Goal: Task Accomplishment & Management: Use online tool/utility

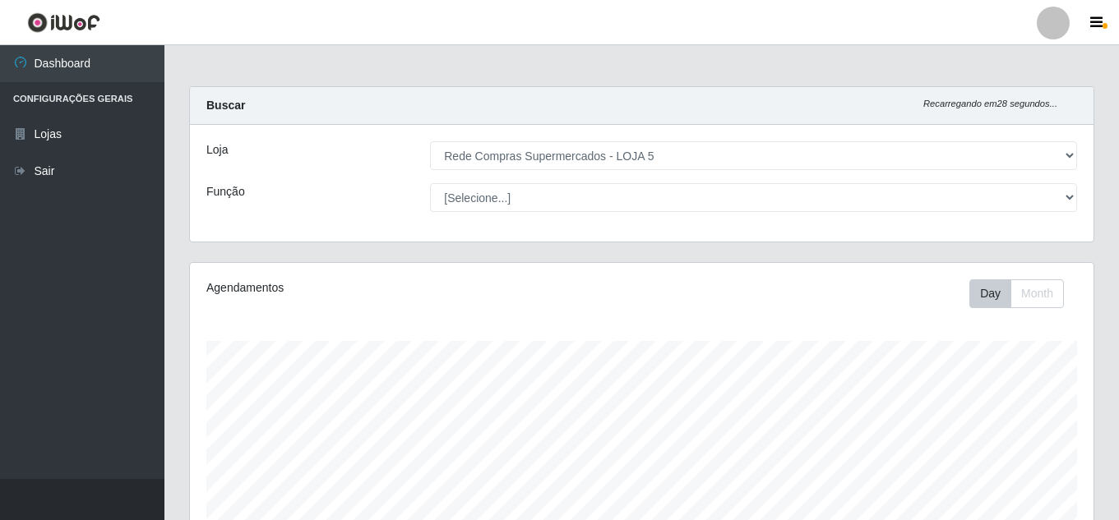
select select "397"
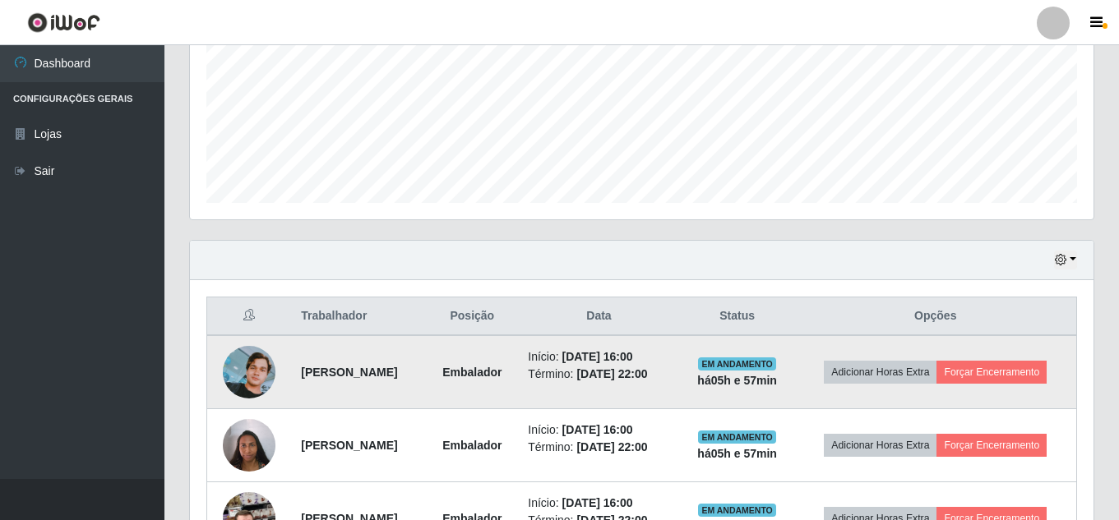
scroll to position [571, 0]
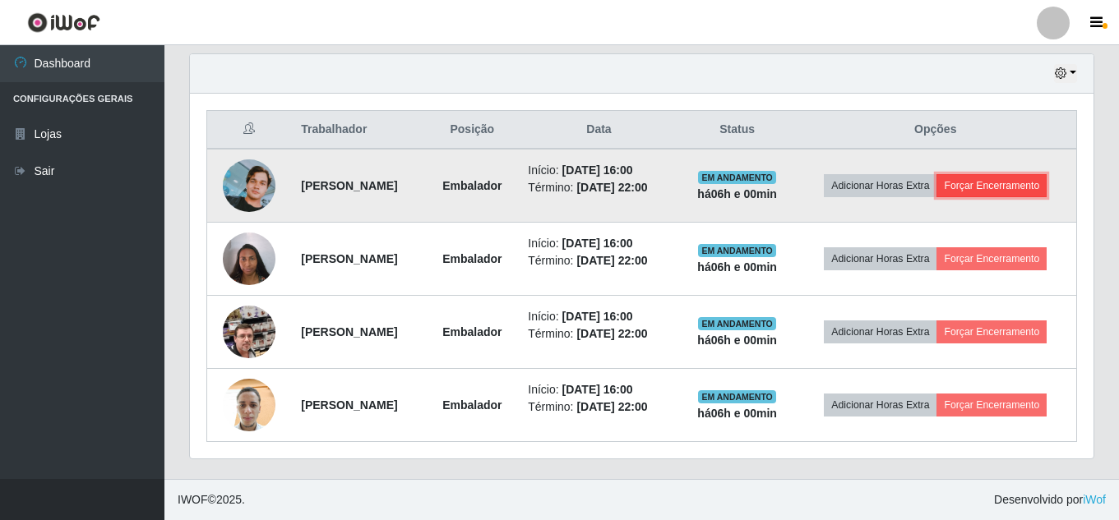
click at [980, 196] on button "Forçar Encerramento" at bounding box center [991, 185] width 110 height 23
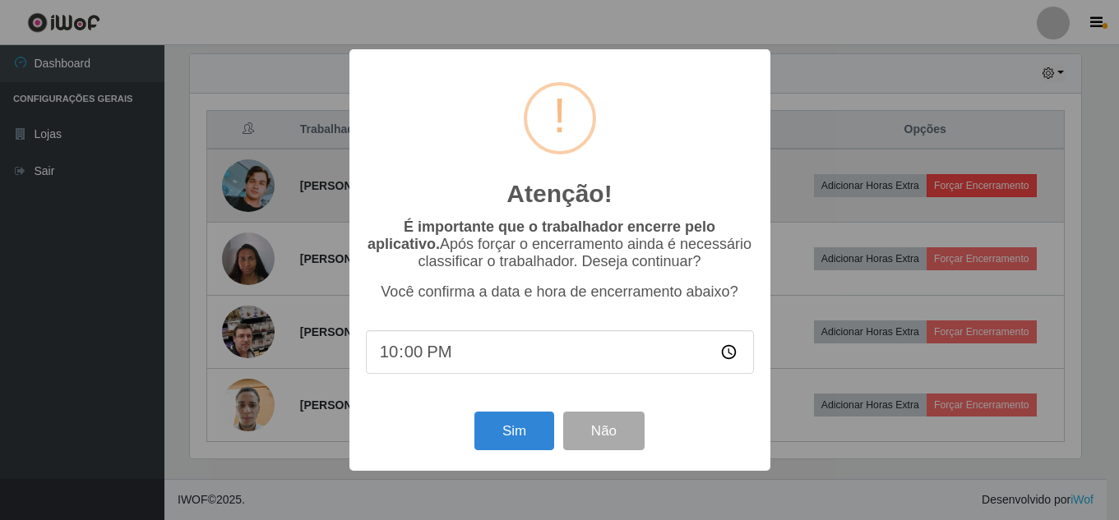
scroll to position [341, 895]
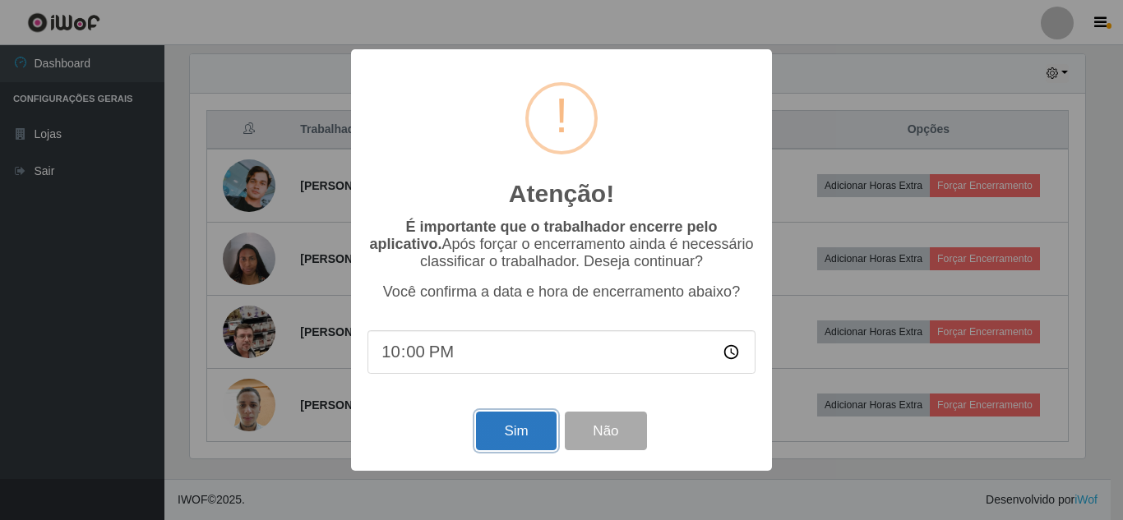
click at [524, 427] on button "Sim" at bounding box center [516, 431] width 80 height 39
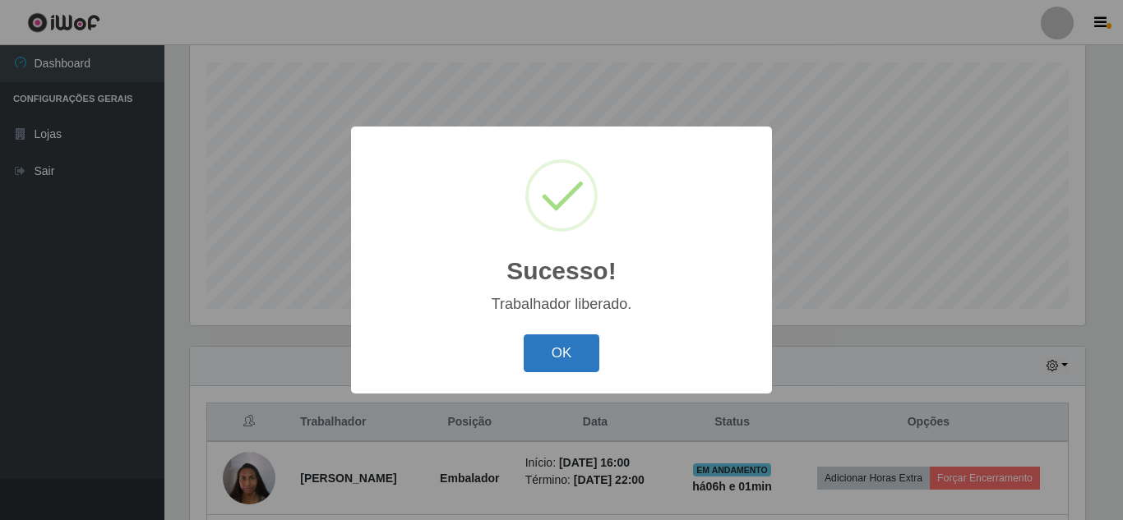
click at [550, 360] on button "OK" at bounding box center [562, 354] width 76 height 39
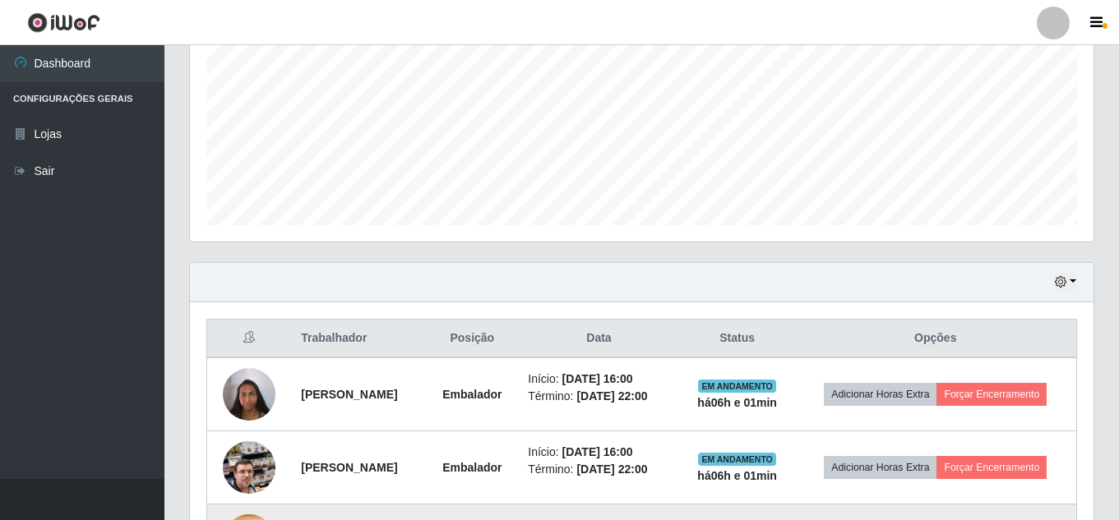
scroll to position [498, 0]
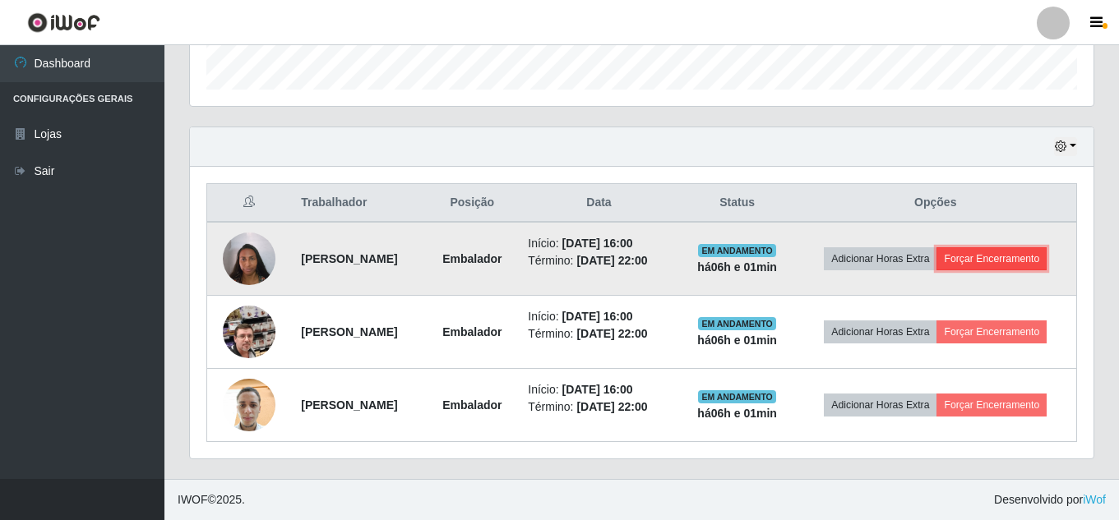
click at [1010, 254] on button "Forçar Encerramento" at bounding box center [991, 258] width 110 height 23
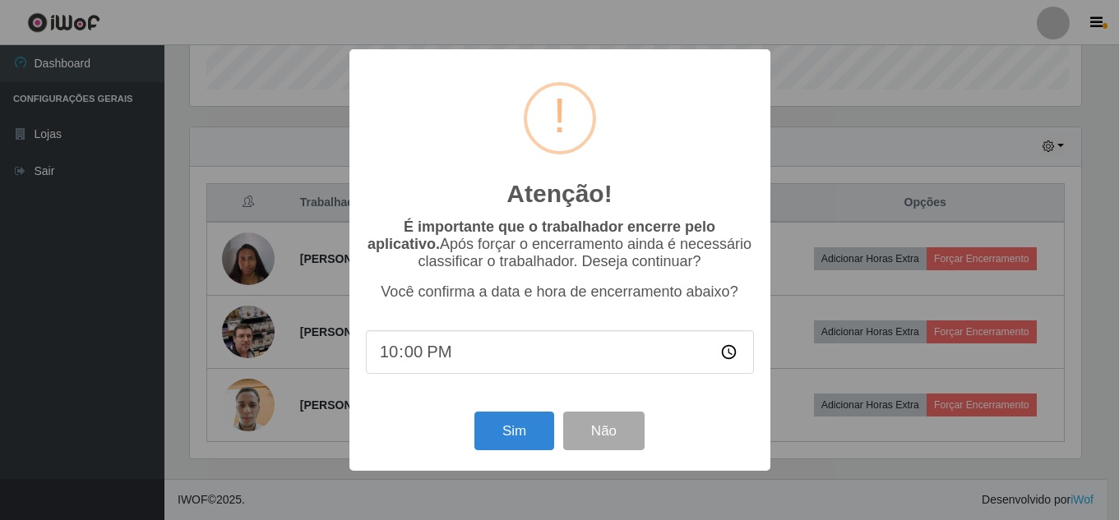
scroll to position [341, 895]
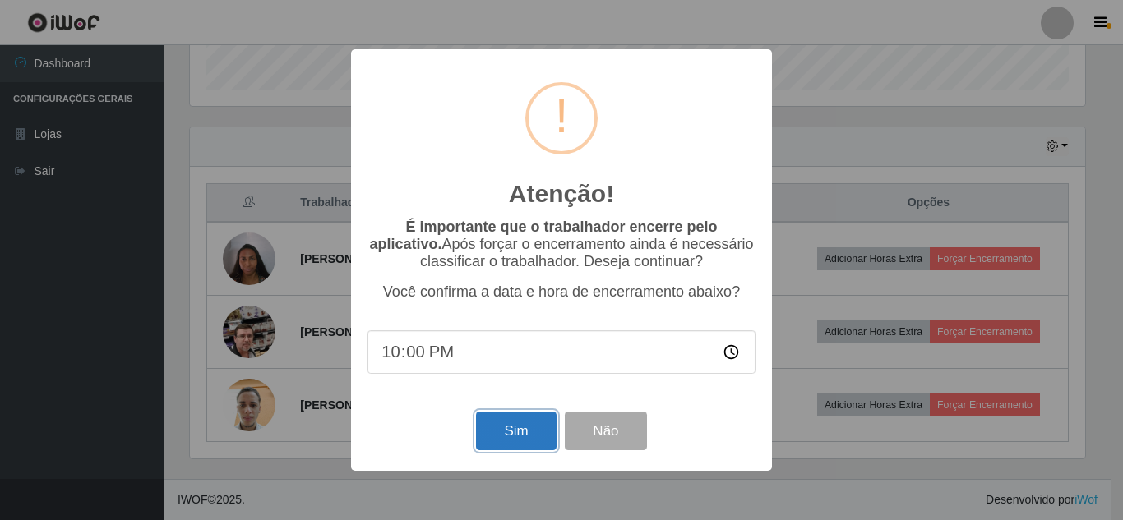
click at [501, 425] on button "Sim" at bounding box center [516, 431] width 80 height 39
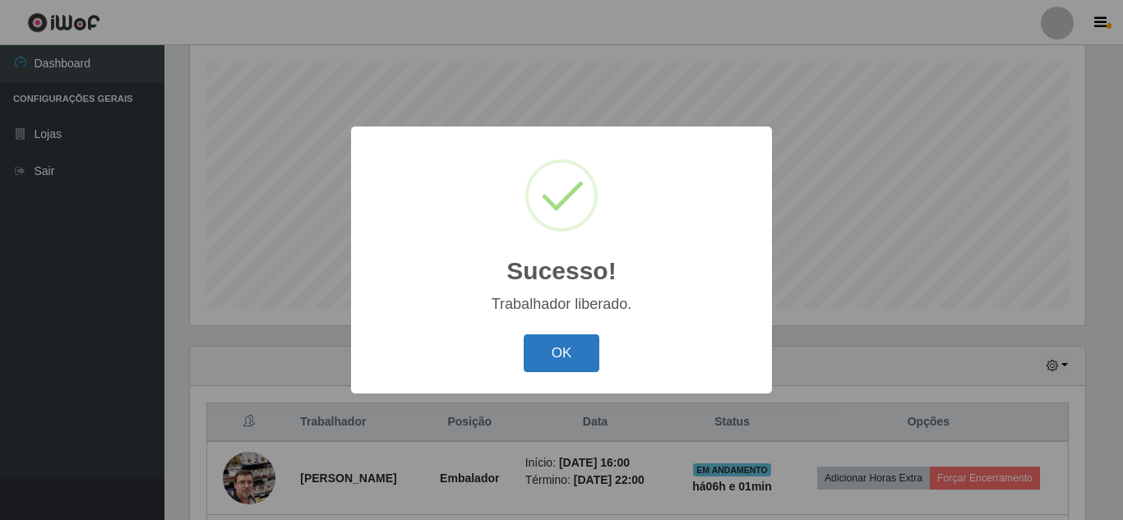
click at [564, 345] on button "OK" at bounding box center [562, 354] width 76 height 39
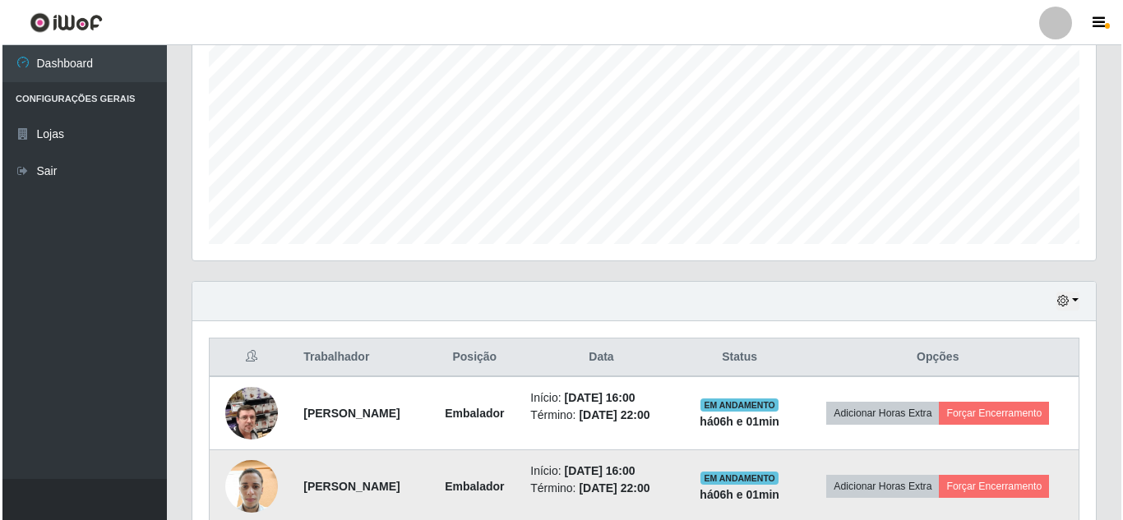
scroll to position [425, 0]
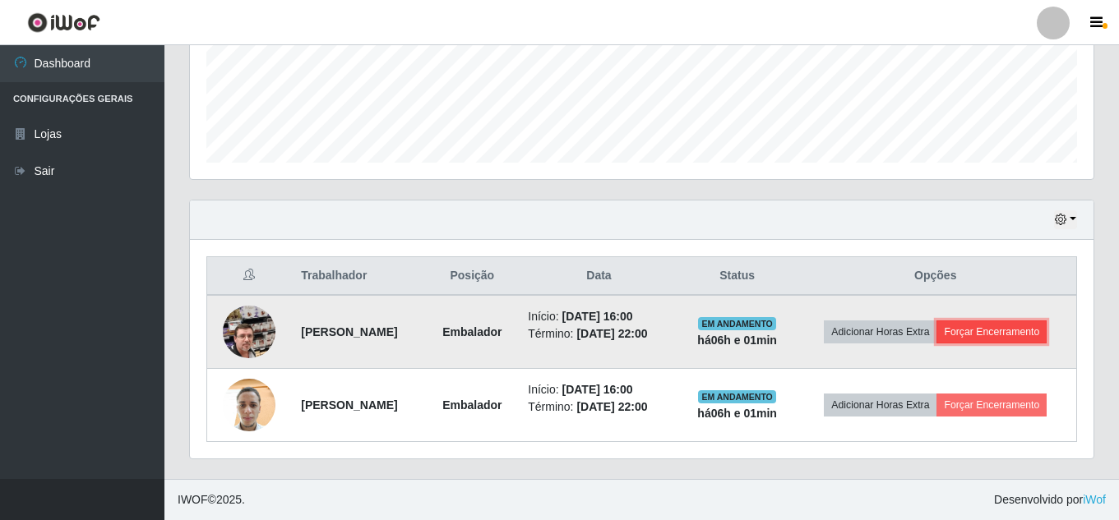
click at [992, 340] on button "Forçar Encerramento" at bounding box center [991, 332] width 110 height 23
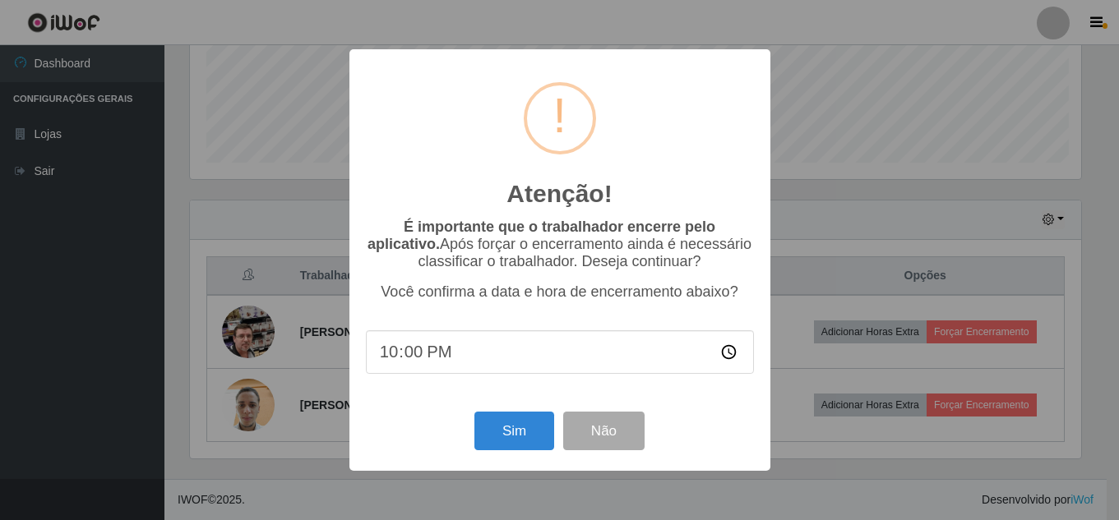
scroll to position [341, 895]
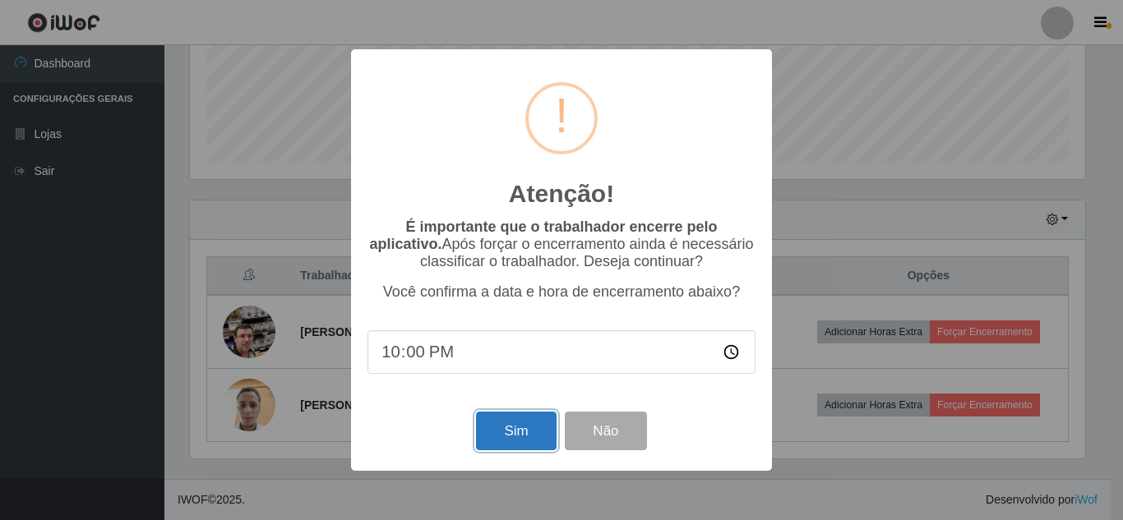
click at [506, 448] on button "Sim" at bounding box center [516, 431] width 80 height 39
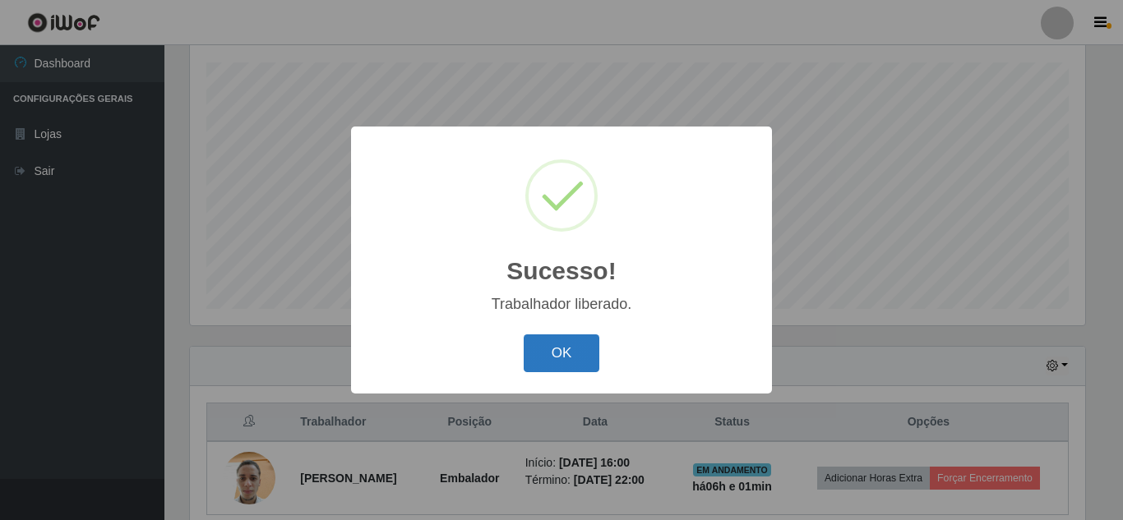
click at [574, 367] on button "OK" at bounding box center [562, 354] width 76 height 39
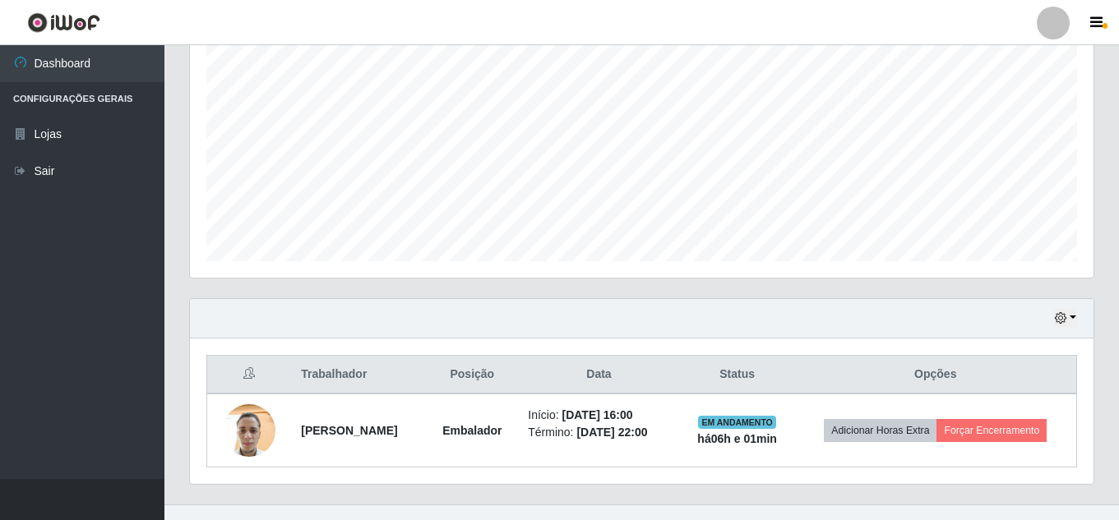
scroll to position [0, 0]
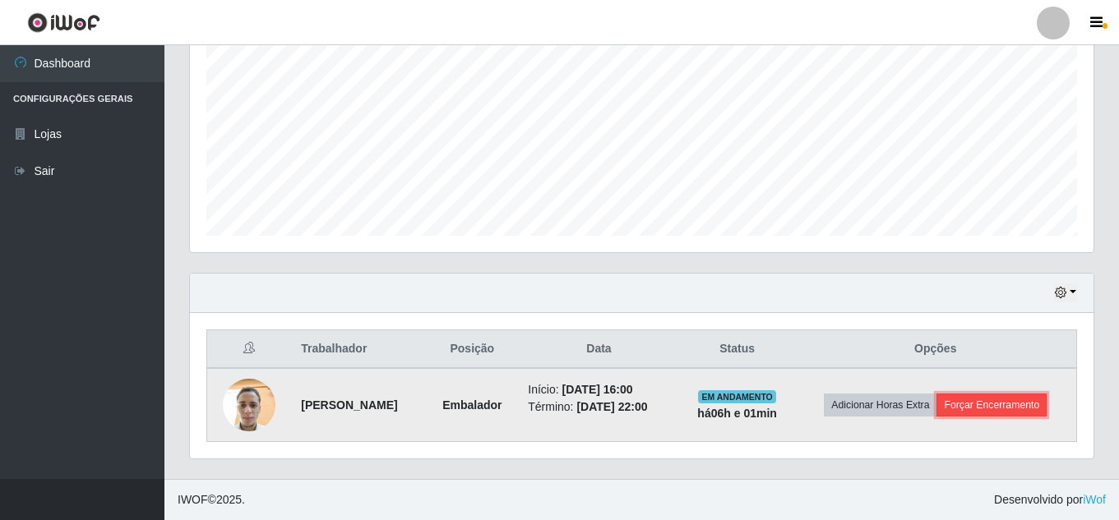
click at [970, 400] on button "Forçar Encerramento" at bounding box center [991, 405] width 110 height 23
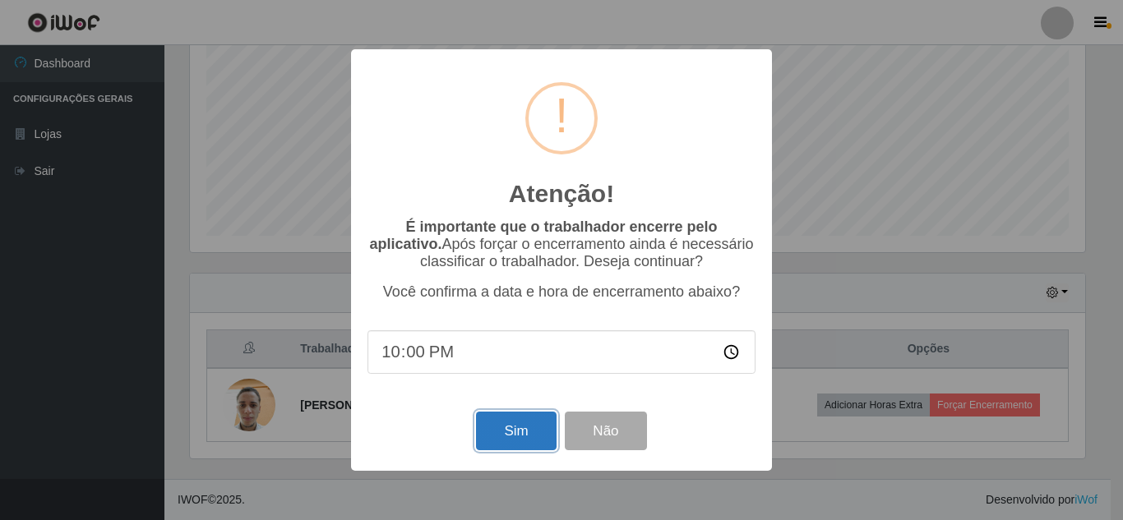
click at [517, 436] on button "Sim" at bounding box center [516, 431] width 80 height 39
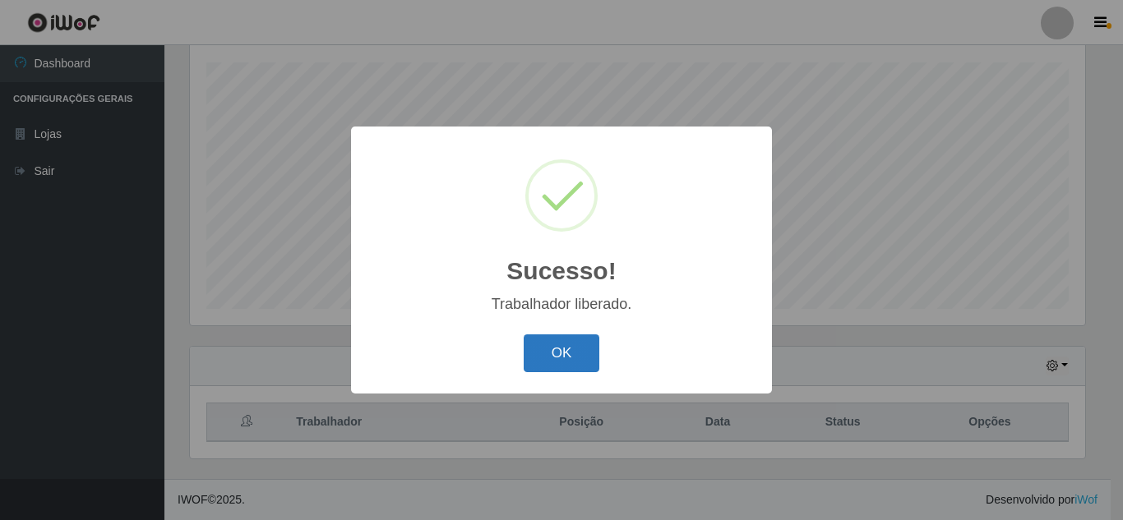
click at [557, 347] on button "OK" at bounding box center [562, 354] width 76 height 39
